Goal: Transaction & Acquisition: Purchase product/service

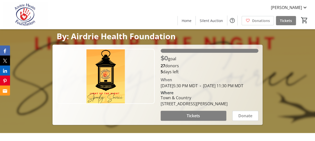
scroll to position [150, 0]
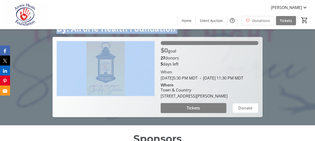
drag, startPoint x: 314, startPoint y: 35, endPoint x: 313, endPoint y: 28, distance: 6.8
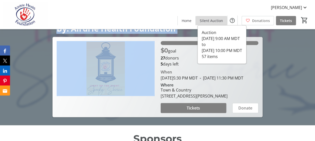
click at [217, 21] on span "Silent Auction" at bounding box center [211, 20] width 23 height 5
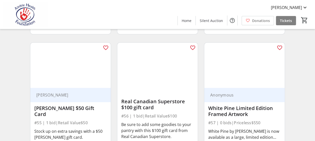
scroll to position [2414, 0]
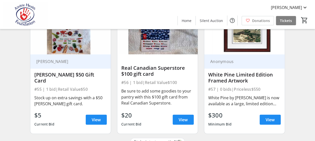
drag, startPoint x: 315, startPoint y: 133, endPoint x: 311, endPoint y: 53, distance: 80.3
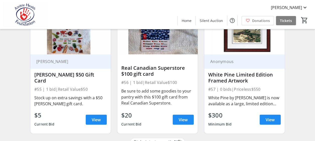
click at [182, 117] on span "View" at bounding box center [183, 120] width 9 height 6
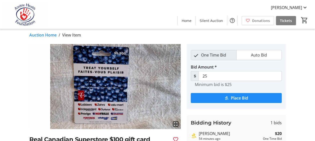
scroll to position [6, 0]
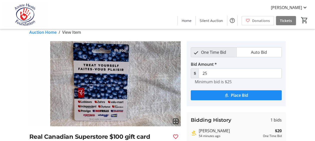
click at [314, 82] on div "fullscreen Real Canadian Superstore $100 gift card #56 Retail Value: $100 Food …" at bounding box center [157, 108] width 315 height 134
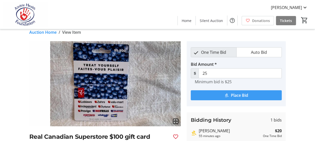
click at [240, 94] on span "Place Bid" at bounding box center [239, 95] width 17 height 6
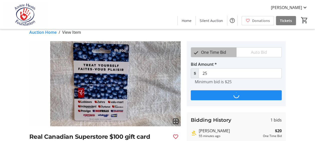
scroll to position [0, 0]
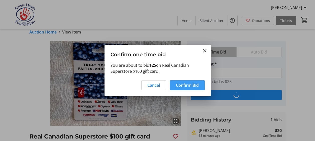
click at [192, 83] on span "Confirm Bid" at bounding box center [187, 85] width 23 height 6
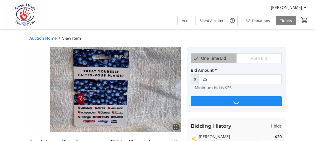
scroll to position [6, 0]
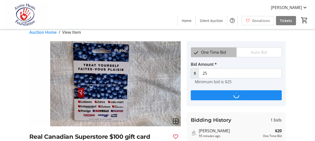
type input "30"
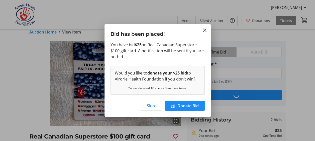
scroll to position [0, 0]
click at [149, 107] on span "Skip" at bounding box center [151, 106] width 8 height 6
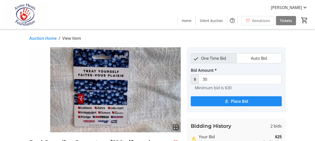
scroll to position [6, 0]
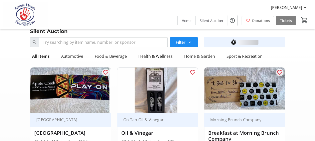
scroll to position [2414, 0]
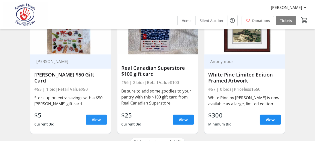
click at [96, 117] on span "View" at bounding box center [96, 120] width 9 height 6
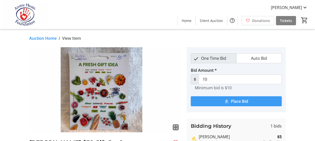
click at [240, 99] on span "Place Bid" at bounding box center [239, 102] width 17 height 6
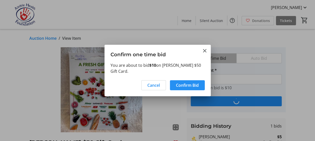
click at [182, 82] on span "Confirm Bid" at bounding box center [187, 85] width 23 height 6
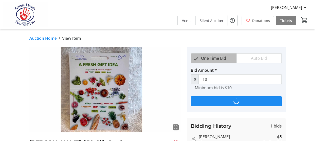
type input "15"
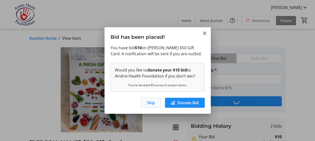
click at [149, 104] on span "Skip" at bounding box center [151, 103] width 8 height 6
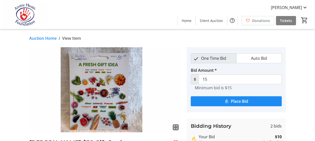
scroll to position [24, 0]
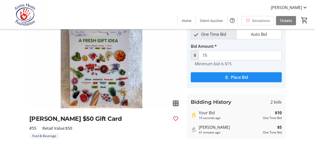
drag, startPoint x: 315, startPoint y: 56, endPoint x: 314, endPoint y: 60, distance: 3.6
click at [314, 59] on div "fullscreen [PERSON_NAME] $50 Gift Card #55 Retail Value: $50 Food & Beverage St…" at bounding box center [157, 99] width 315 height 153
click at [313, 64] on div "fullscreen [PERSON_NAME] $50 Gift Card #55 Retail Value: $50 Food & Beverage St…" at bounding box center [157, 99] width 315 height 153
